Goal: Check status: Check status

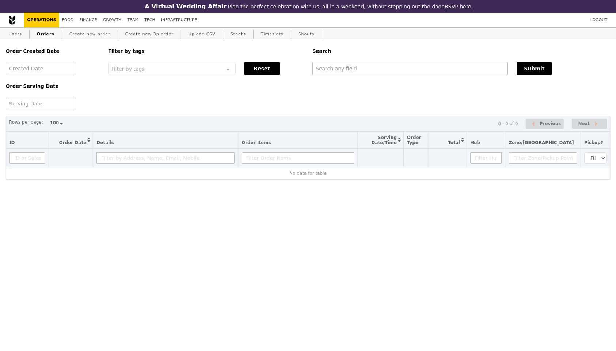
select select "100"
click at [351, 69] on input "text" at bounding box center [409, 68] width 195 height 13
paste input "[EMAIL_ADDRESS][DOMAIN_NAME]"
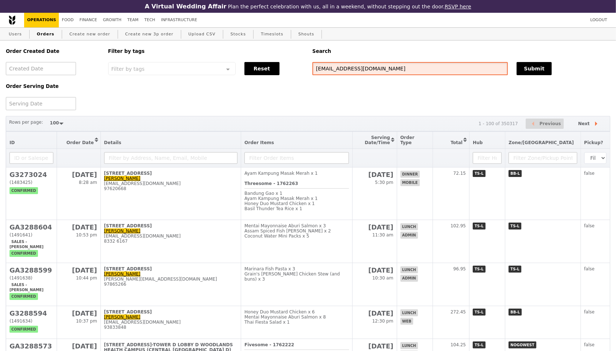
type input "[EMAIL_ADDRESS][DOMAIN_NAME]"
